Goal: Subscribe to service/newsletter

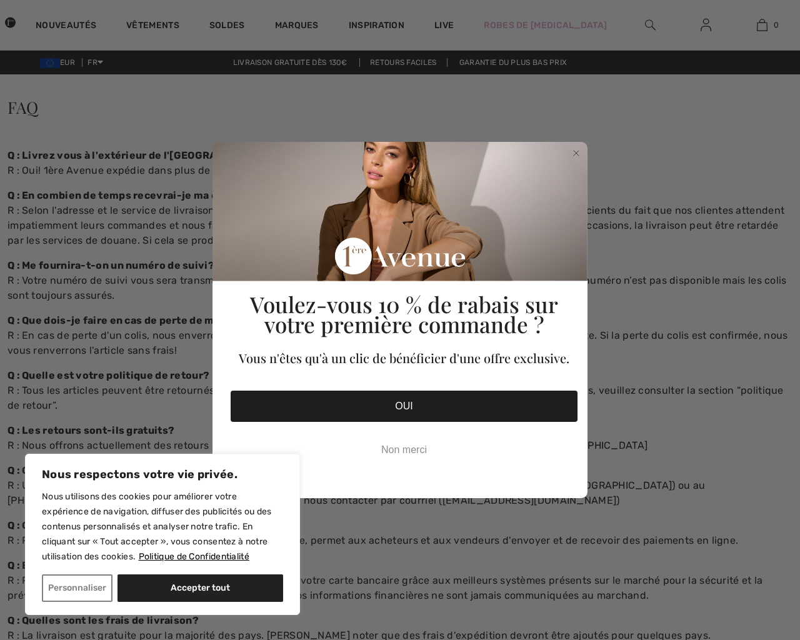
scroll to position [939, 0]
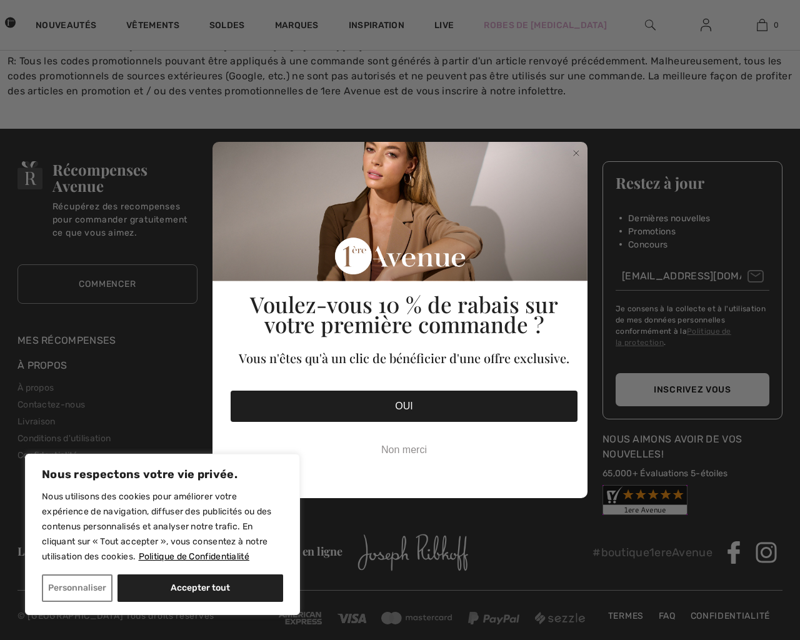
checkbox input "false"
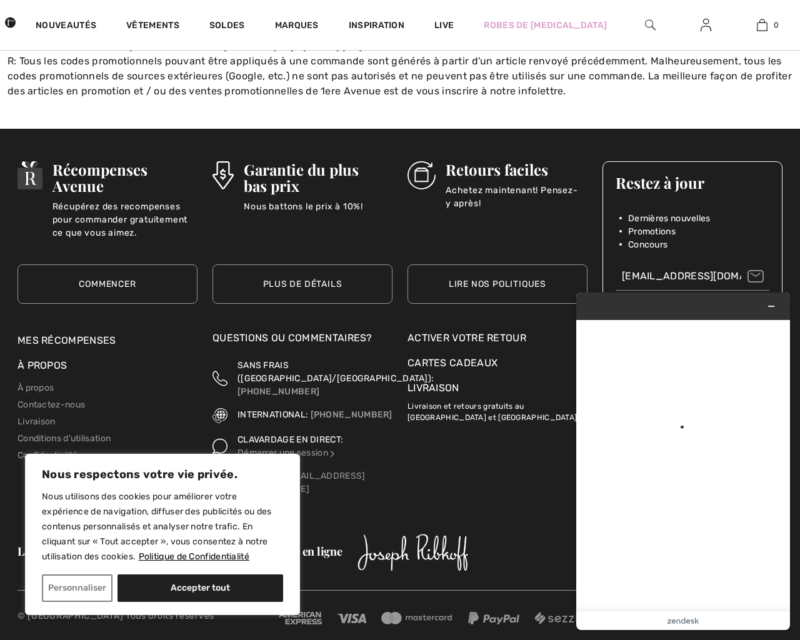
scroll to position [0, 0]
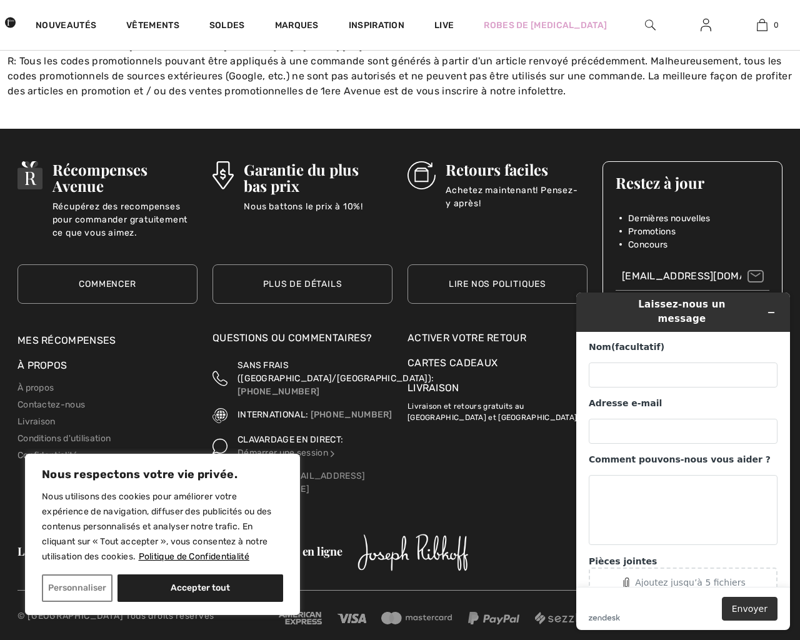
checkbox input "false"
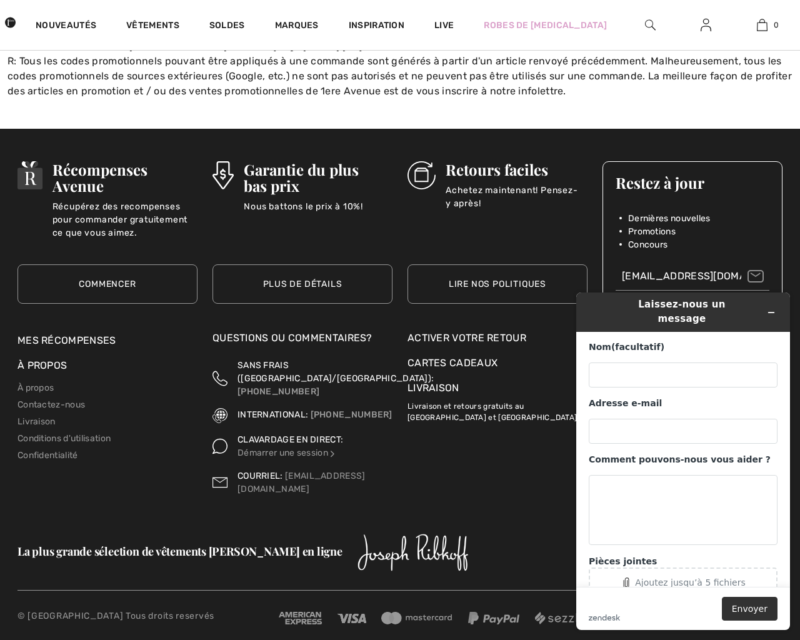
checkbox input "true"
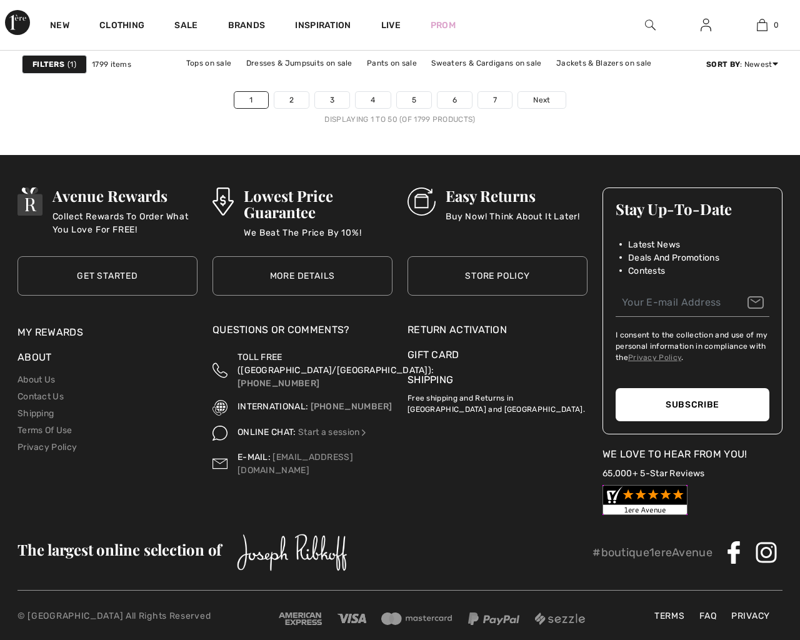
scroll to position [5294, 0]
checkbox input "true"
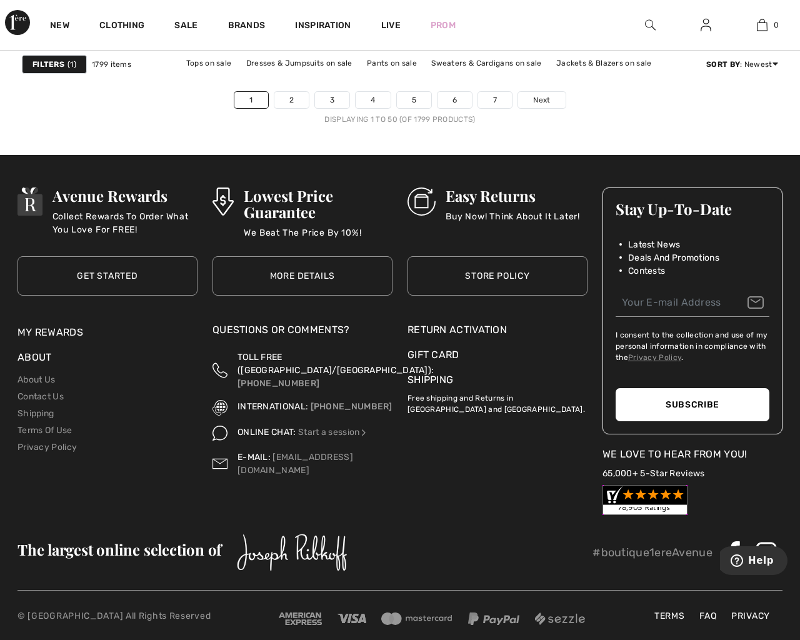
scroll to position [0, 0]
checkbox input "true"
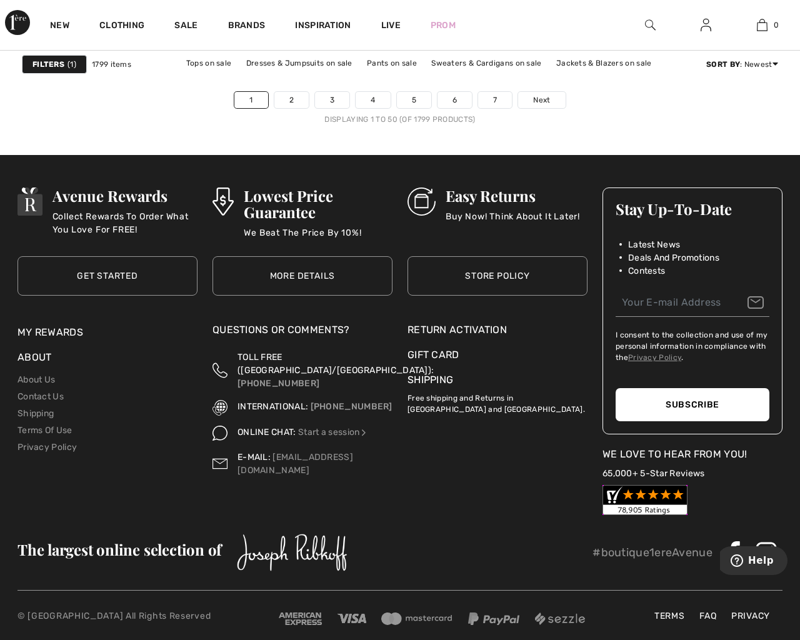
type input "[EMAIL_ADDRESS][DOMAIN_NAME]"
type button "e"
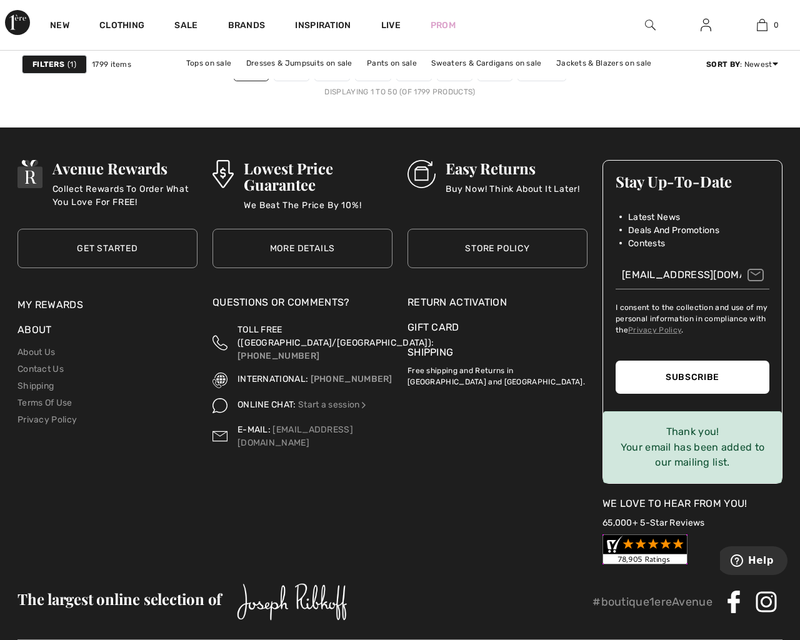
scroll to position [5371, 0]
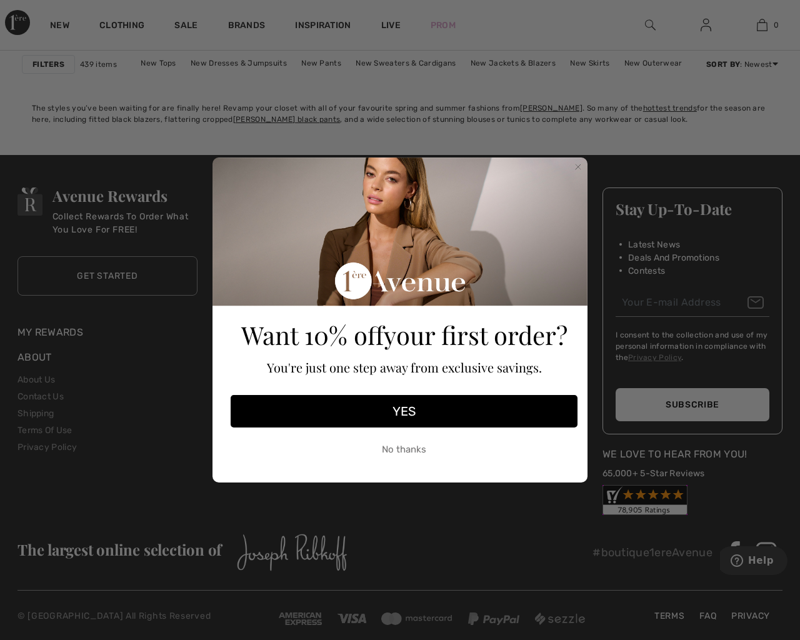
checkbox input "true"
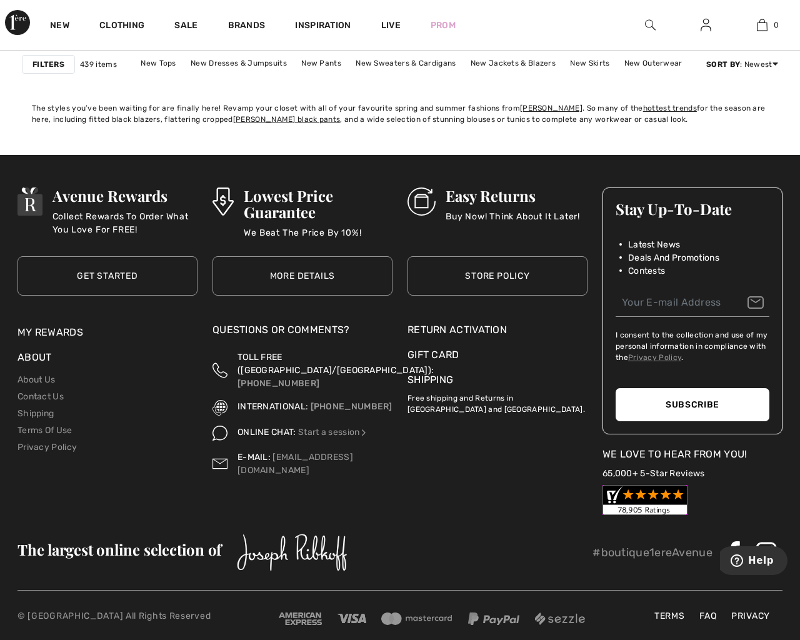
checkbox input "true"
type input "[EMAIL_ADDRESS][DOMAIN_NAME]"
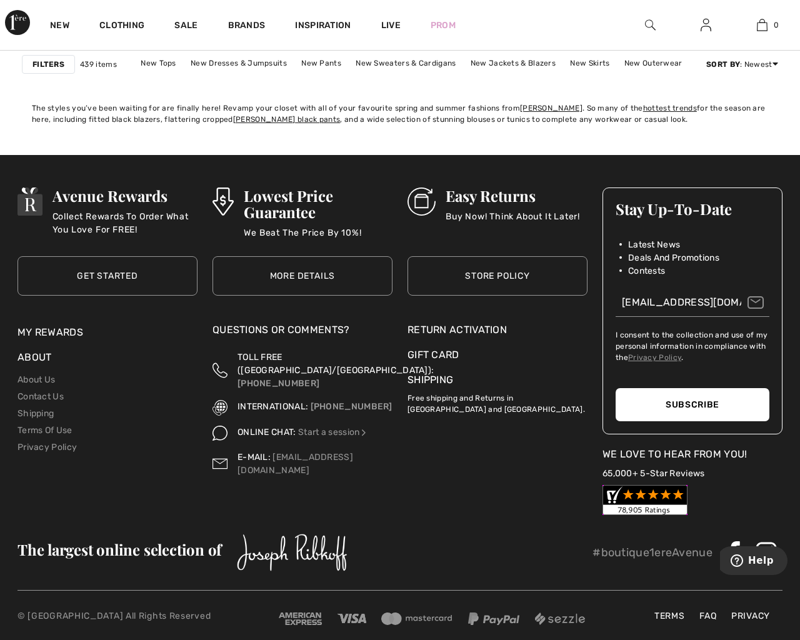
type button "e"
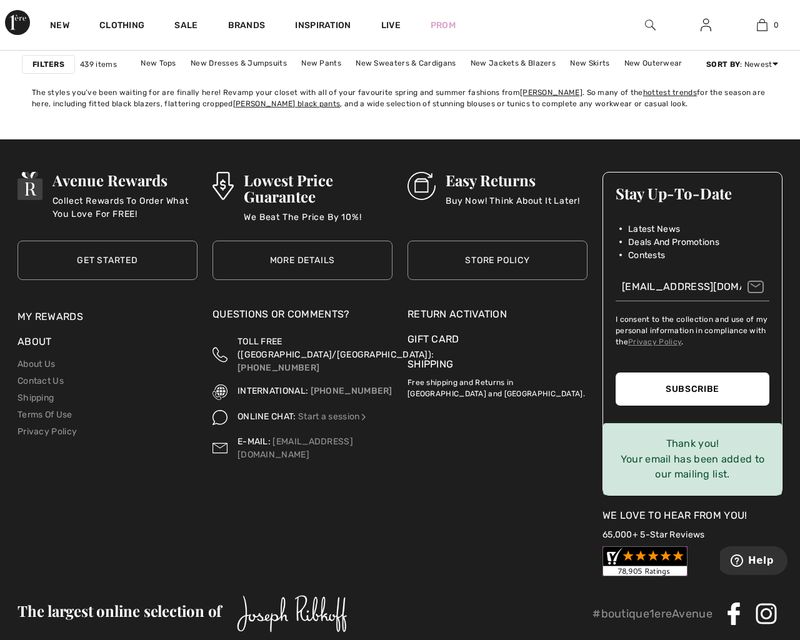
scroll to position [5456, 0]
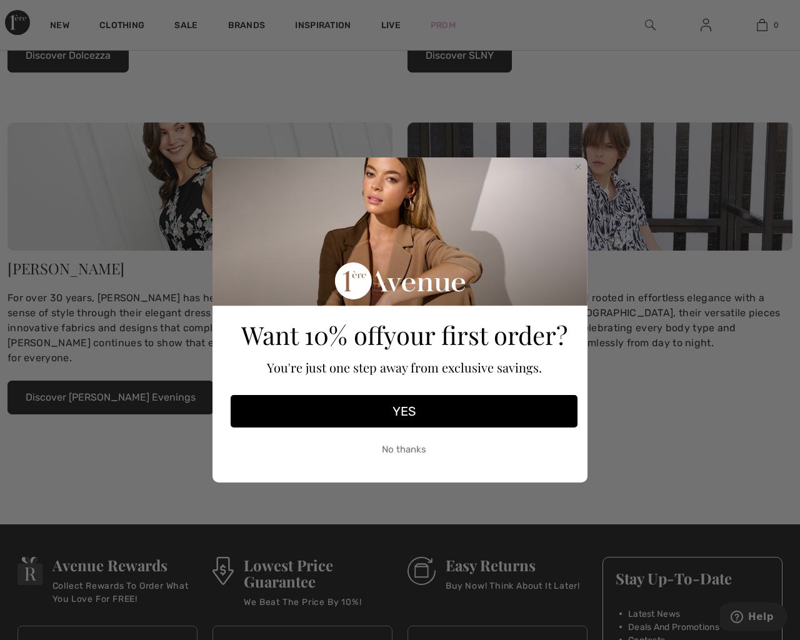
checkbox input "true"
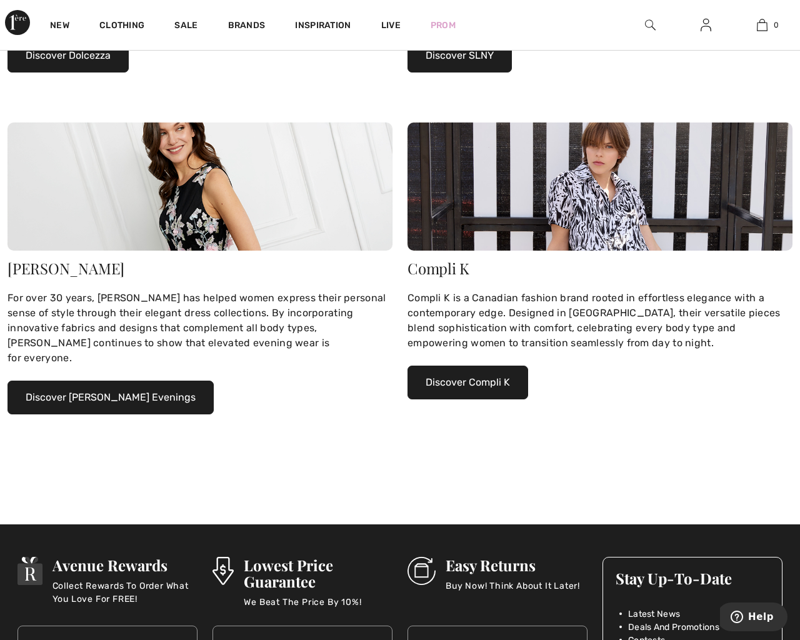
checkbox input "true"
type input "[EMAIL_ADDRESS][DOMAIN_NAME]"
type button "e"
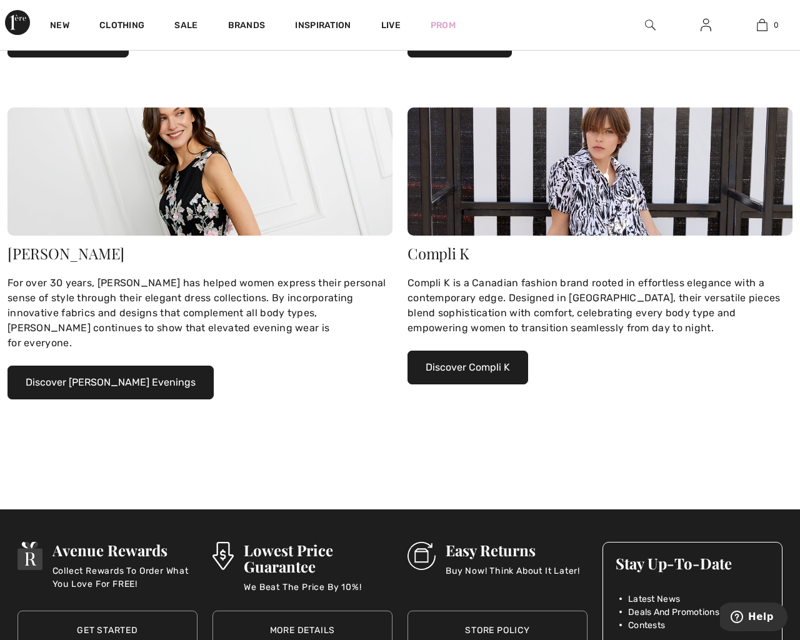
scroll to position [848, 0]
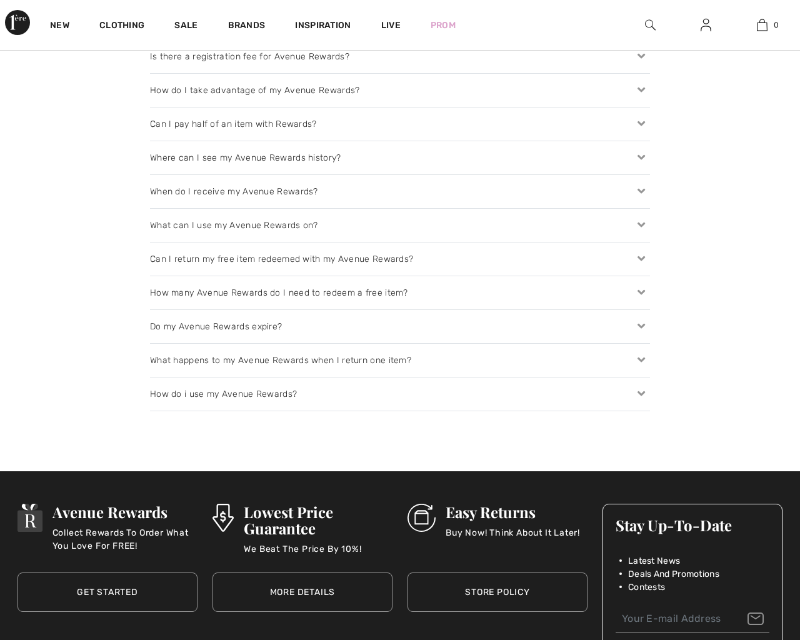
checkbox input "true"
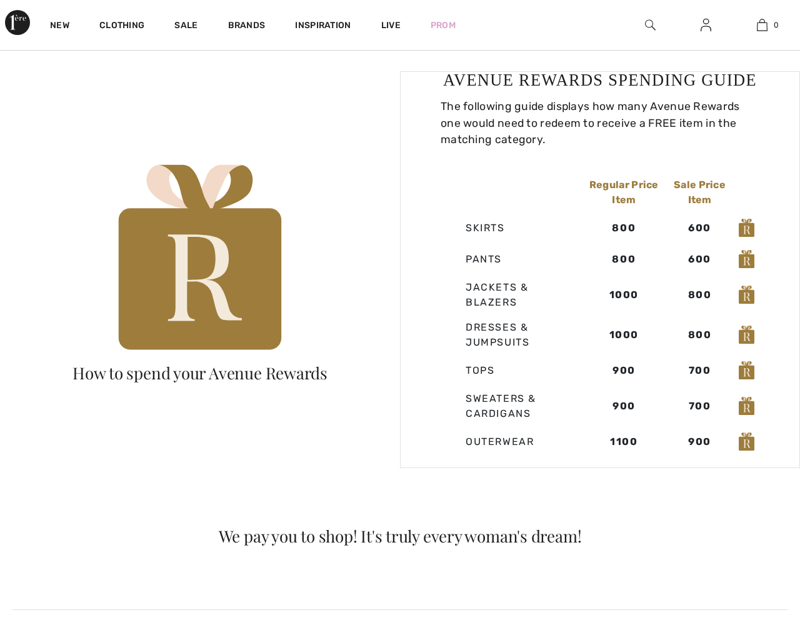
scroll to position [968, 0]
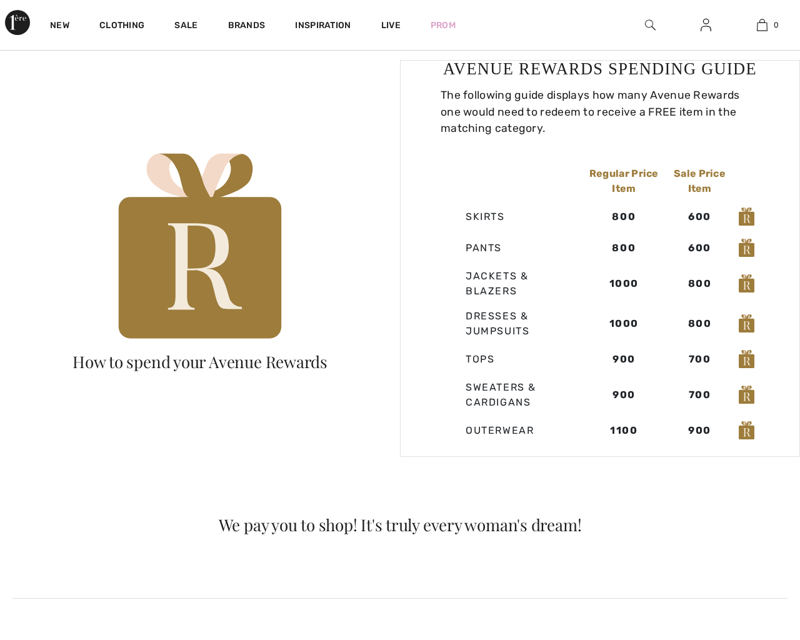
checkbox input "true"
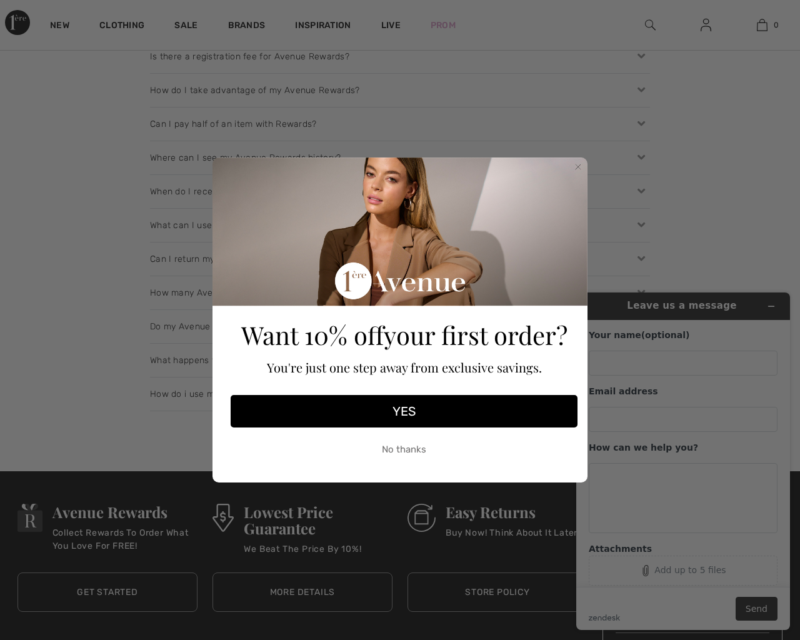
scroll to position [0, 0]
type input "e"
type input "[EMAIL_ADDRESS]"
type textarea "e"
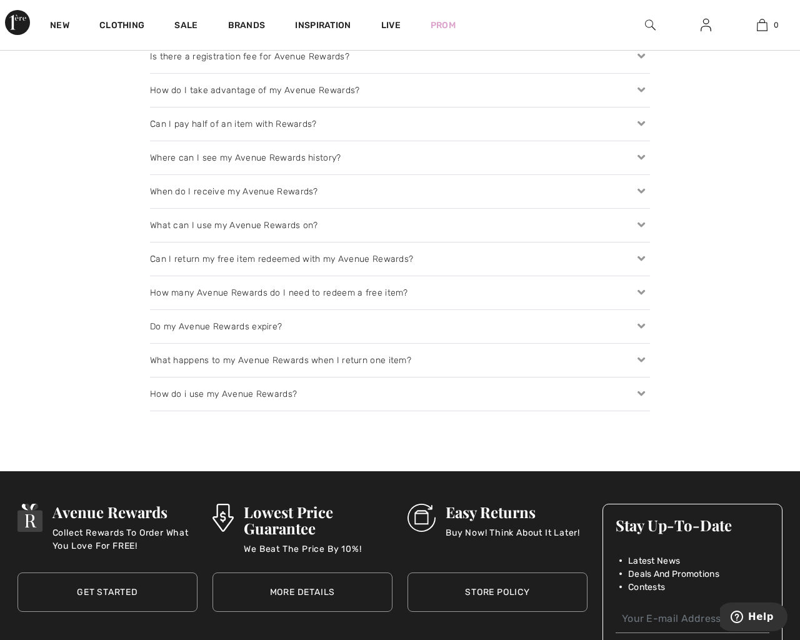
checkbox input "true"
type input "[EMAIL_ADDRESS][DOMAIN_NAME]"
type button "e"
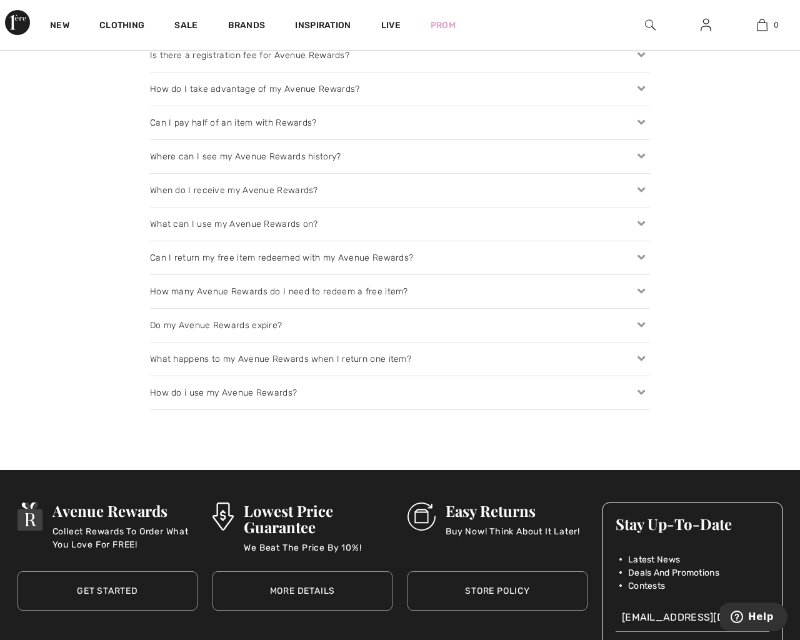
scroll to position [1718, 0]
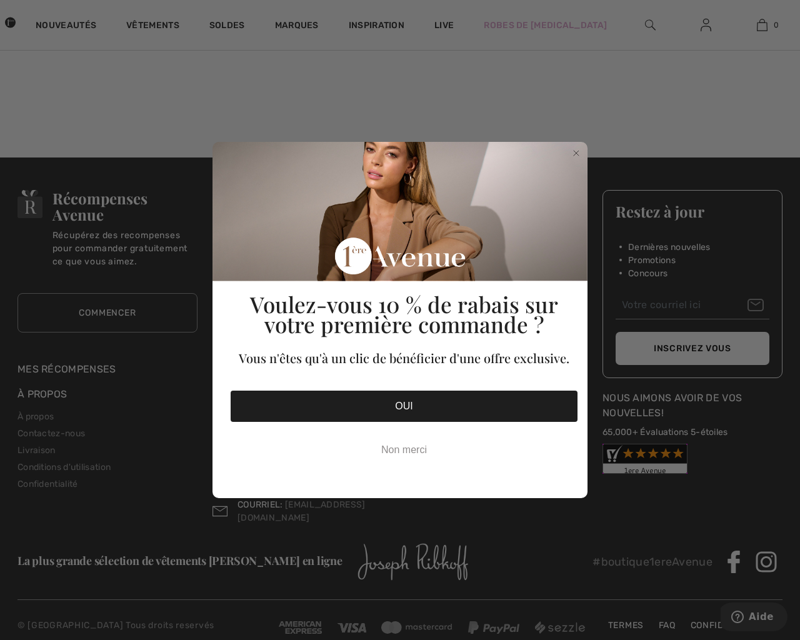
checkbox input "true"
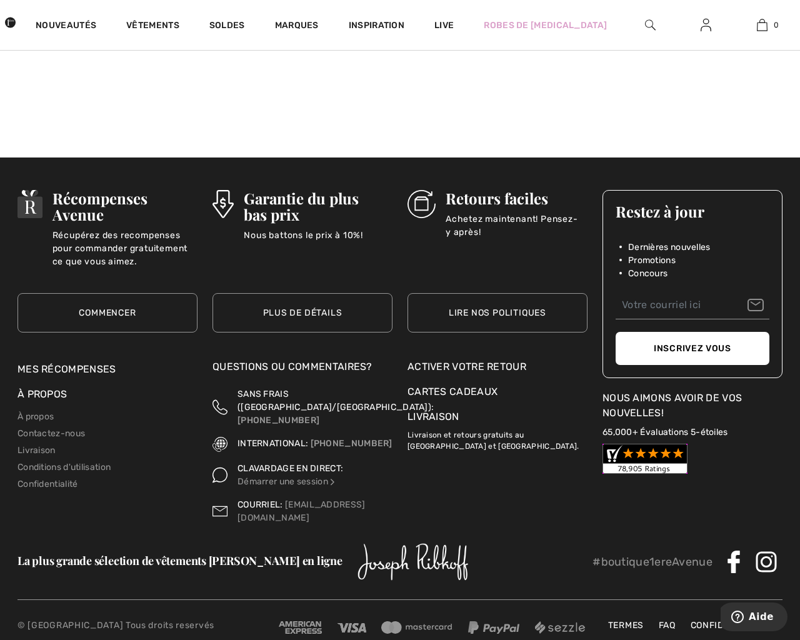
checkbox input "true"
type input "[EMAIL_ADDRESS][DOMAIN_NAME]"
type button "e"
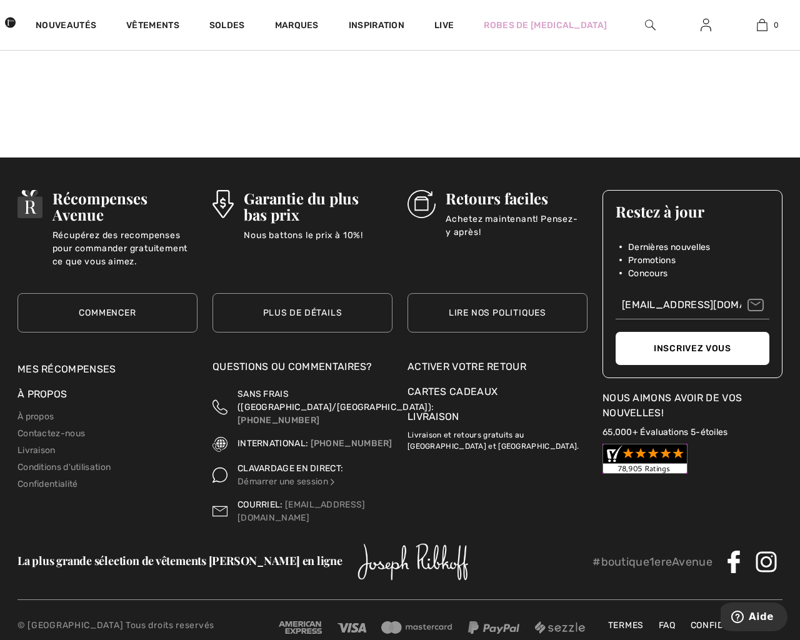
type button "e"
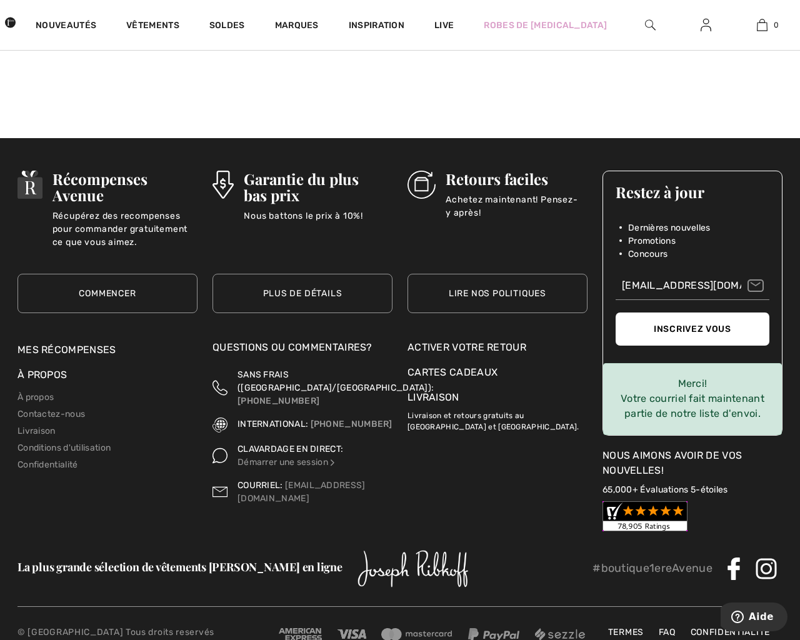
scroll to position [1162, 0]
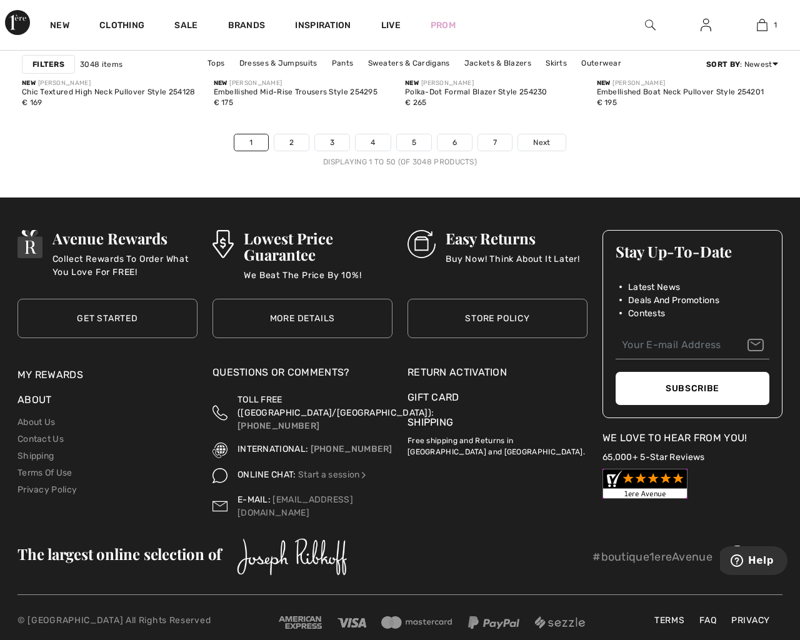
checkbox input "true"
type input "[EMAIL_ADDRESS][DOMAIN_NAME]"
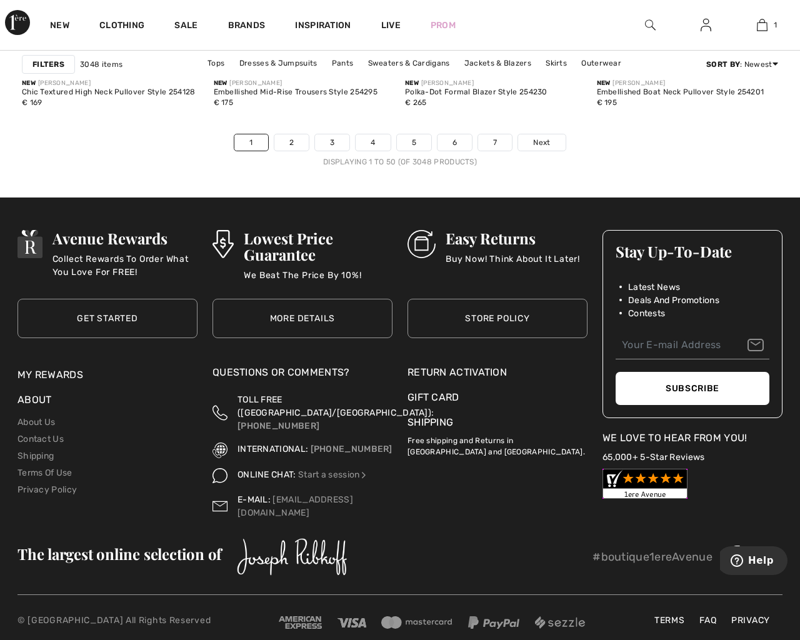
type input "[EMAIL_ADDRESS][DOMAIN_NAME]"
type button "e"
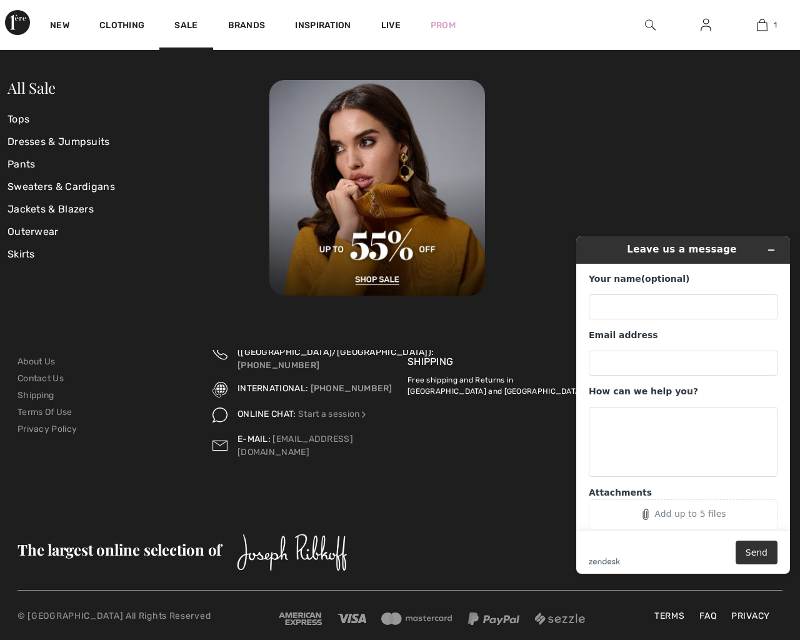
click input "Beige" at bounding box center [0, 0] width 0 height 0
click input "Black" at bounding box center [0, 0] width 0 height 0
click input "Black/white" at bounding box center [0, 0] width 0 height 0
click input "Blue" at bounding box center [0, 0] width 0 height 0
click input "Brown" at bounding box center [0, 0] width 0 height 0
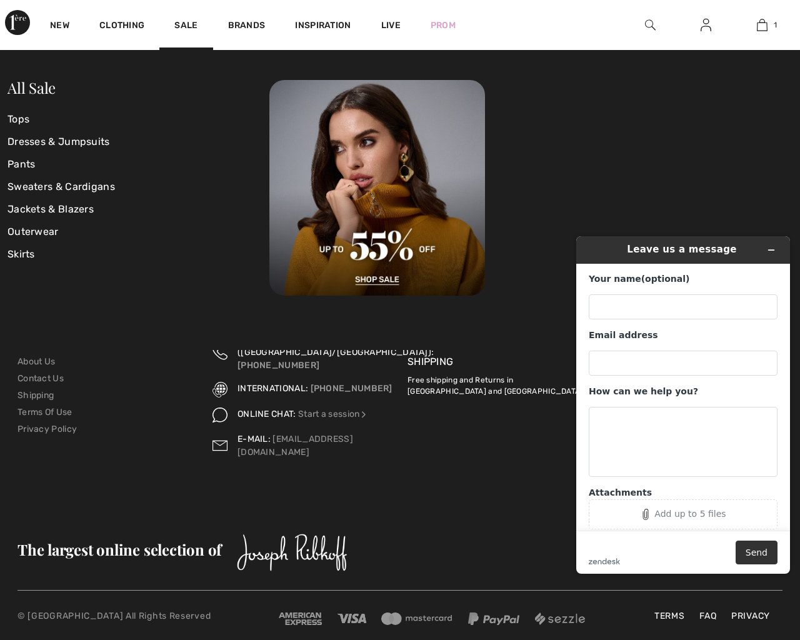
click input "Gray" at bounding box center [0, 0] width 0 height 0
click input "Green" at bounding box center [0, 0] width 0 height 0
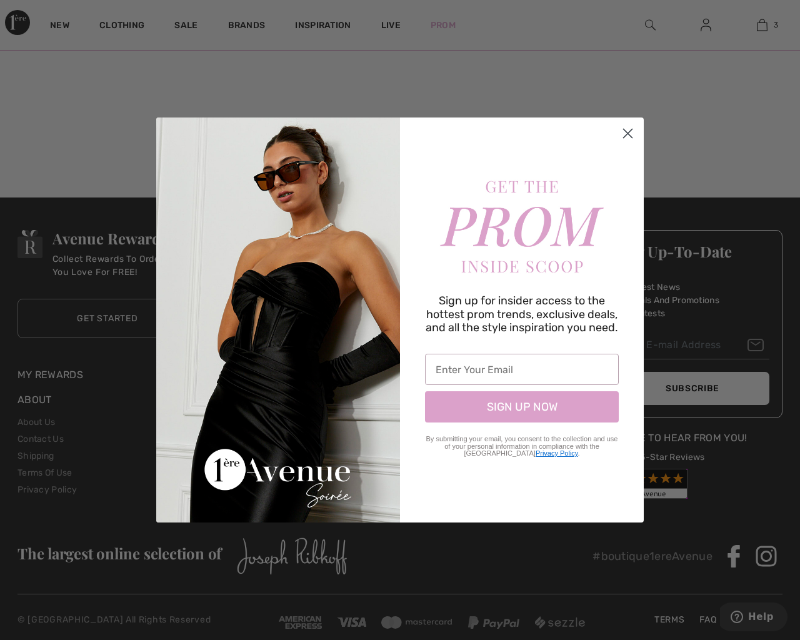
checkbox input "true"
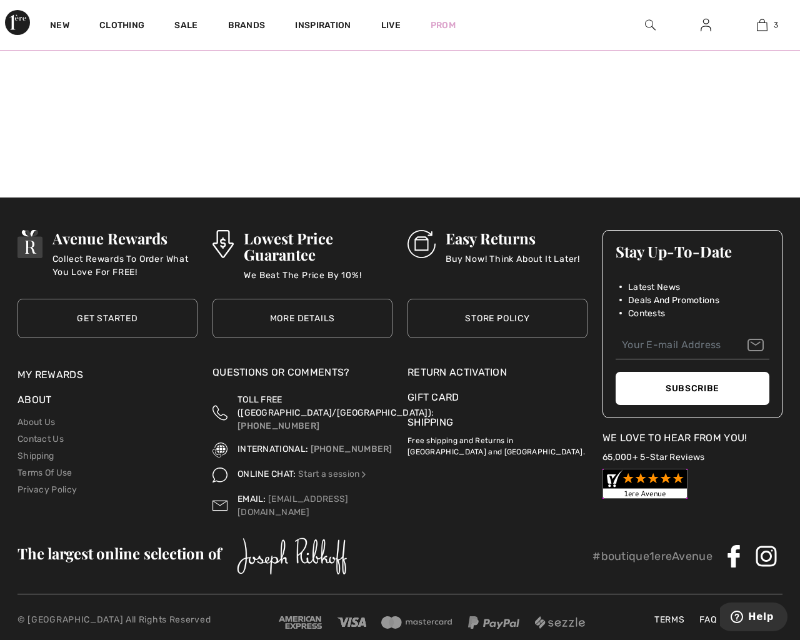
checkbox input "true"
type input "[EMAIL_ADDRESS][DOMAIN_NAME]"
type button "e"
